Goal: Communication & Community: Ask a question

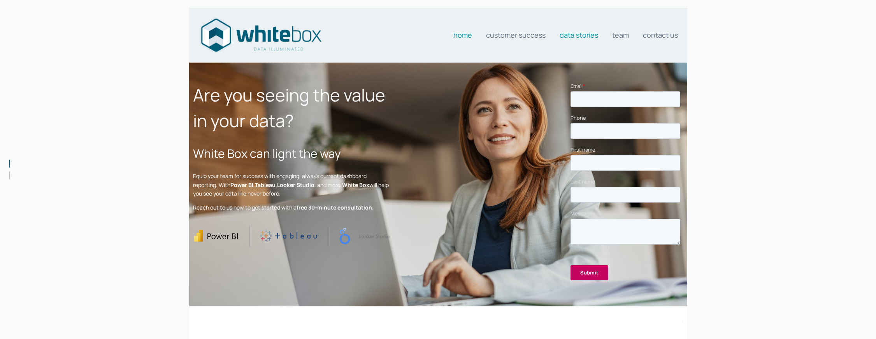
click at [583, 36] on link "Data stories" at bounding box center [579, 35] width 39 height 16
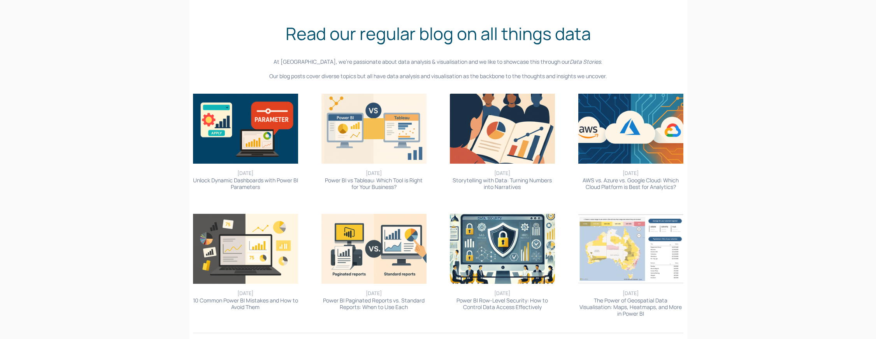
scroll to position [66, 0]
click at [252, 183] on link "Unlock Dynamic Dashboards with Power BI Parameters" at bounding box center [245, 183] width 105 height 14
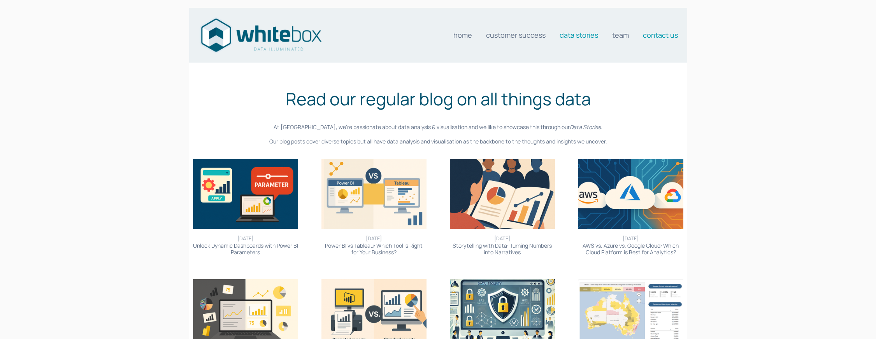
scroll to position [0, 0]
click at [669, 35] on link "Contact us" at bounding box center [660, 35] width 35 height 16
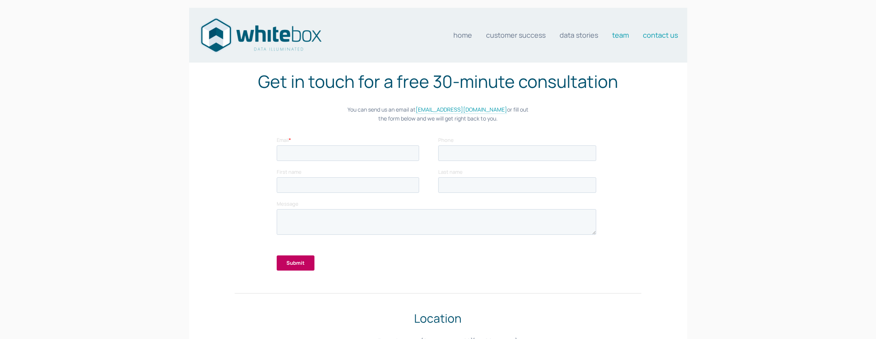
click at [623, 37] on link "Team" at bounding box center [620, 35] width 17 height 16
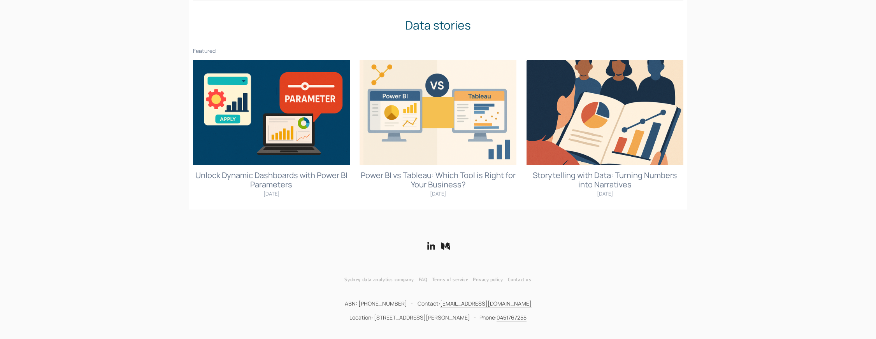
scroll to position [489, 0]
click at [516, 279] on link "Contact us" at bounding box center [522, 280] width 28 height 9
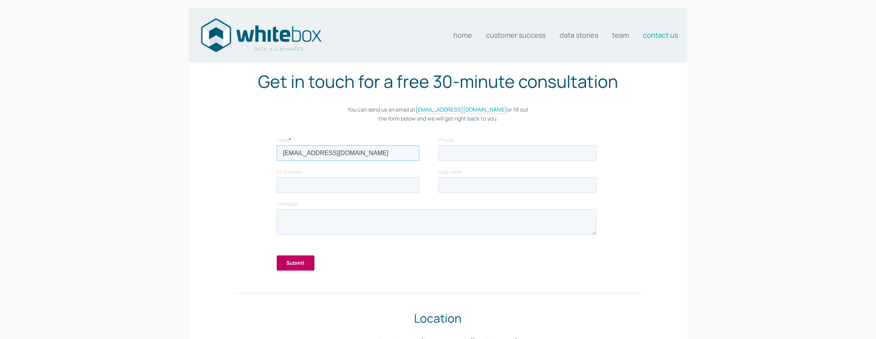
type input "zaya@tenon.com.au"
type input "0404324324"
type input "Zaya"
type input "Jawaro"
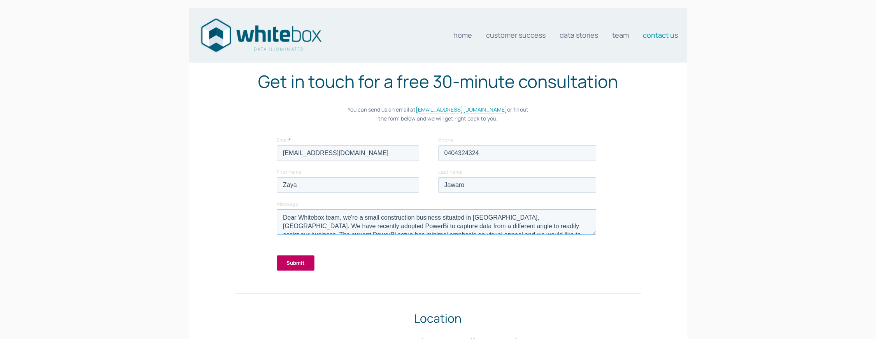
drag, startPoint x: 406, startPoint y: 224, endPoint x: 283, endPoint y: 183, distance: 129.6
click at [285, 184] on form "Email * zaya@tenon.com.au Phone 0404324324 First name Zaya Last name Jawaro Mes…" at bounding box center [438, 206] width 323 height 141
paste textarea "Team, We are a small construction business based in Sydney, Australia, and have…"
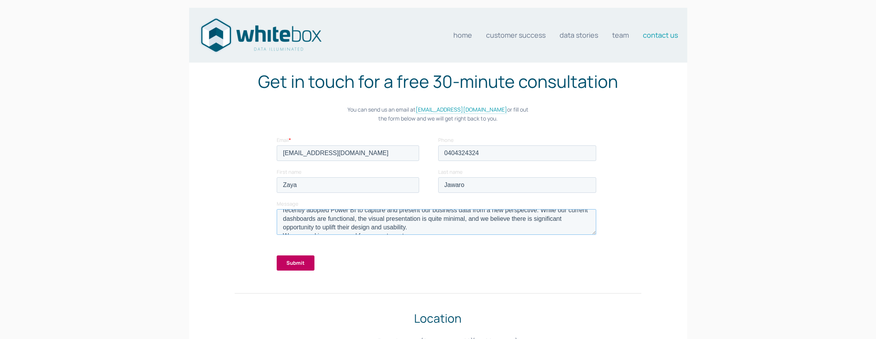
scroll to position [37, 0]
click at [281, 223] on textarea "Dear Whitebox Team, We are a small construction business based in Sydney, Austr…" at bounding box center [437, 222] width 320 height 26
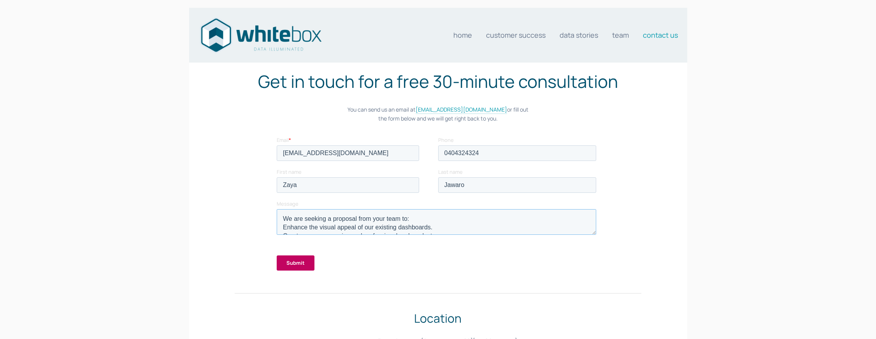
click at [282, 227] on textarea "Dear Whitebox Team, We are a small construction business based in Sydney, Austr…" at bounding box center [437, 222] width 320 height 26
click at [282, 221] on textarea "Dear Whitebox Team, We are a small construction business based in Sydney, Austr…" at bounding box center [437, 222] width 320 height 26
click at [282, 228] on textarea "Dear Whitebox Team, We are a small construction business based in Sydney, Austr…" at bounding box center [437, 222] width 320 height 26
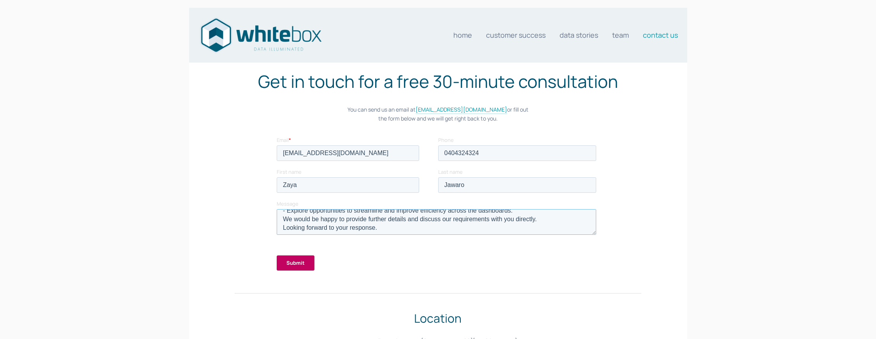
scroll to position [83, 0]
click at [281, 221] on textarea "Dear Whitebox Team, We are a small construction business based in Sydney, Austr…" at bounding box center [437, 222] width 320 height 26
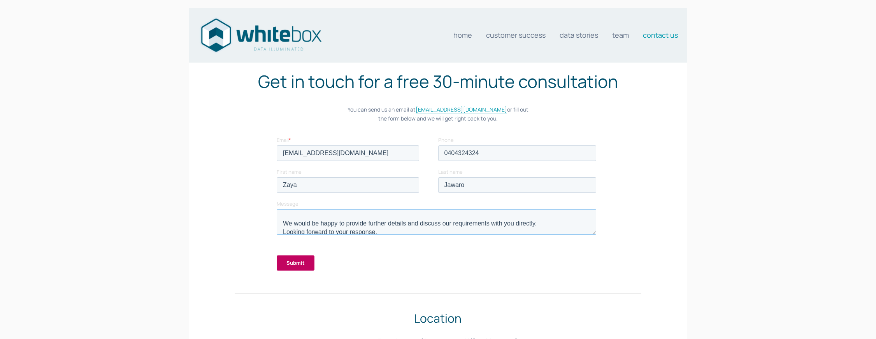
scroll to position [93, 0]
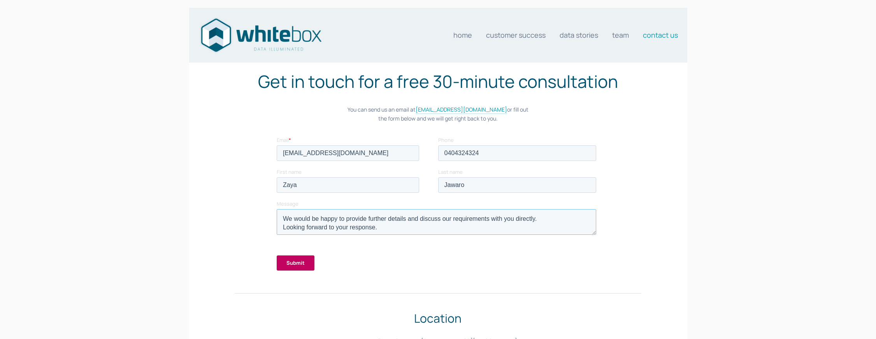
click at [336, 228] on textarea "Dear Whitebox Team, We are a small construction business based in Sydney, Austr…" at bounding box center [437, 222] width 320 height 26
click at [330, 225] on textarea "Dear Whitebox Team, We are a small construction business based in Sydney, Austr…" at bounding box center [437, 222] width 320 height 26
click at [321, 220] on textarea "Dear Whitebox Team, We are a small construction business based in Sydney, Austr…" at bounding box center [437, 222] width 320 height 26
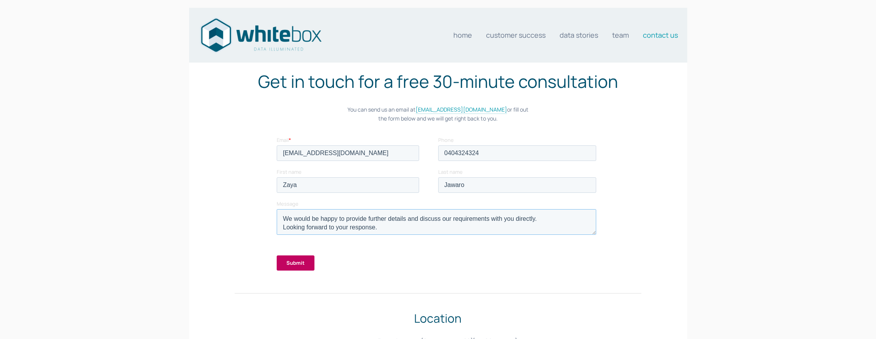
click at [289, 220] on textarea "Dear Whitebox Team, We are a small construction business based in Sydney, Austr…" at bounding box center [437, 222] width 320 height 26
click at [290, 220] on textarea "Dear Whitebox Team, We are a small construction business based in Sydney, Austr…" at bounding box center [437, 222] width 320 height 26
drag, startPoint x: 396, startPoint y: 229, endPoint x: 519, endPoint y: 230, distance: 123.0
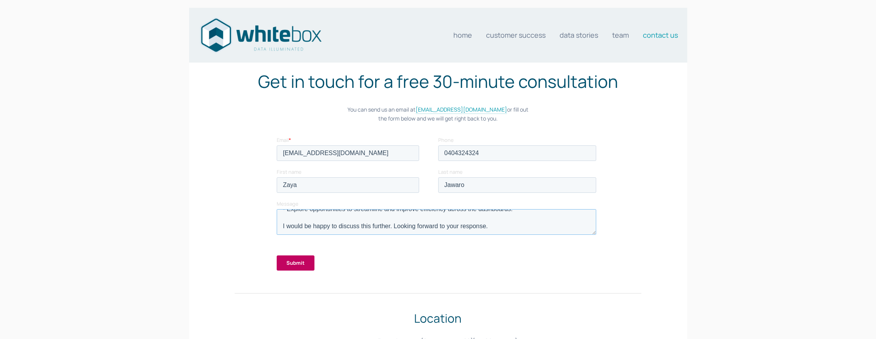
click at [519, 230] on textarea "Dear Whitebox Team, We are a small construction business based in Sydney, Austr…" at bounding box center [437, 222] width 320 height 26
click at [281, 227] on textarea "Dear Whitebox Team, We are a small construction business based in Sydney, Austr…" at bounding box center [437, 222] width 320 height 26
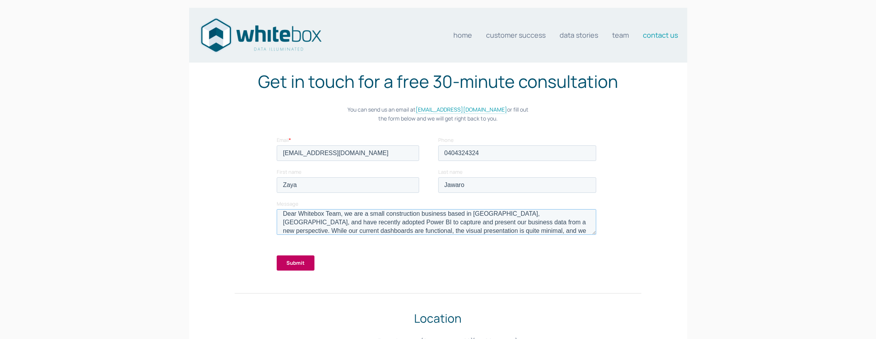
click at [506, 215] on textarea "Dear Whitebox Team, we are a small construction business based in Sydney, Austr…" at bounding box center [437, 222] width 320 height 26
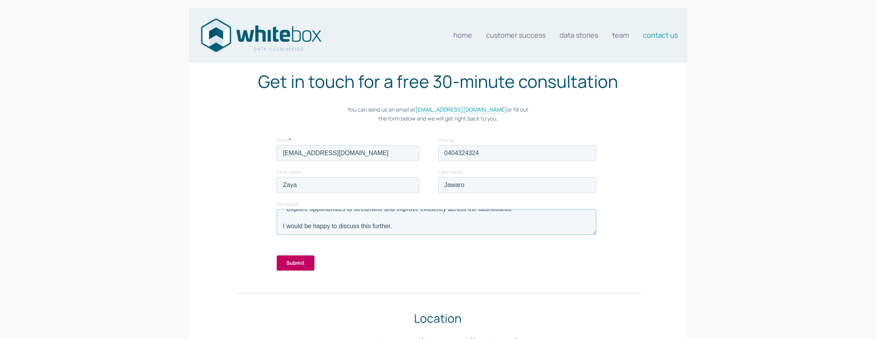
scroll to position [77, 0]
click at [397, 227] on textarea "Dear Whitebox Team, we are a small construction business based in Sydney, and h…" at bounding box center [437, 222] width 320 height 26
type textarea "Dear Whitebox Team, we are a small construction business based in Sydney, and h…"
click at [430, 256] on div "Submit" at bounding box center [438, 263] width 323 height 28
click at [287, 264] on input "Submit" at bounding box center [296, 263] width 38 height 15
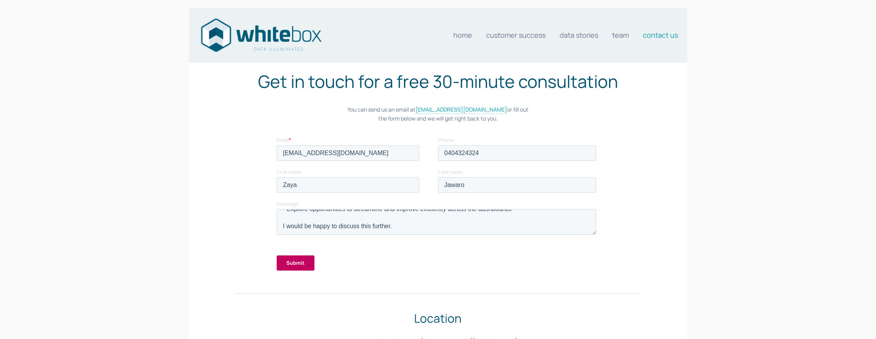
scroll to position [0, 0]
